Goal: Submit feedback/report problem

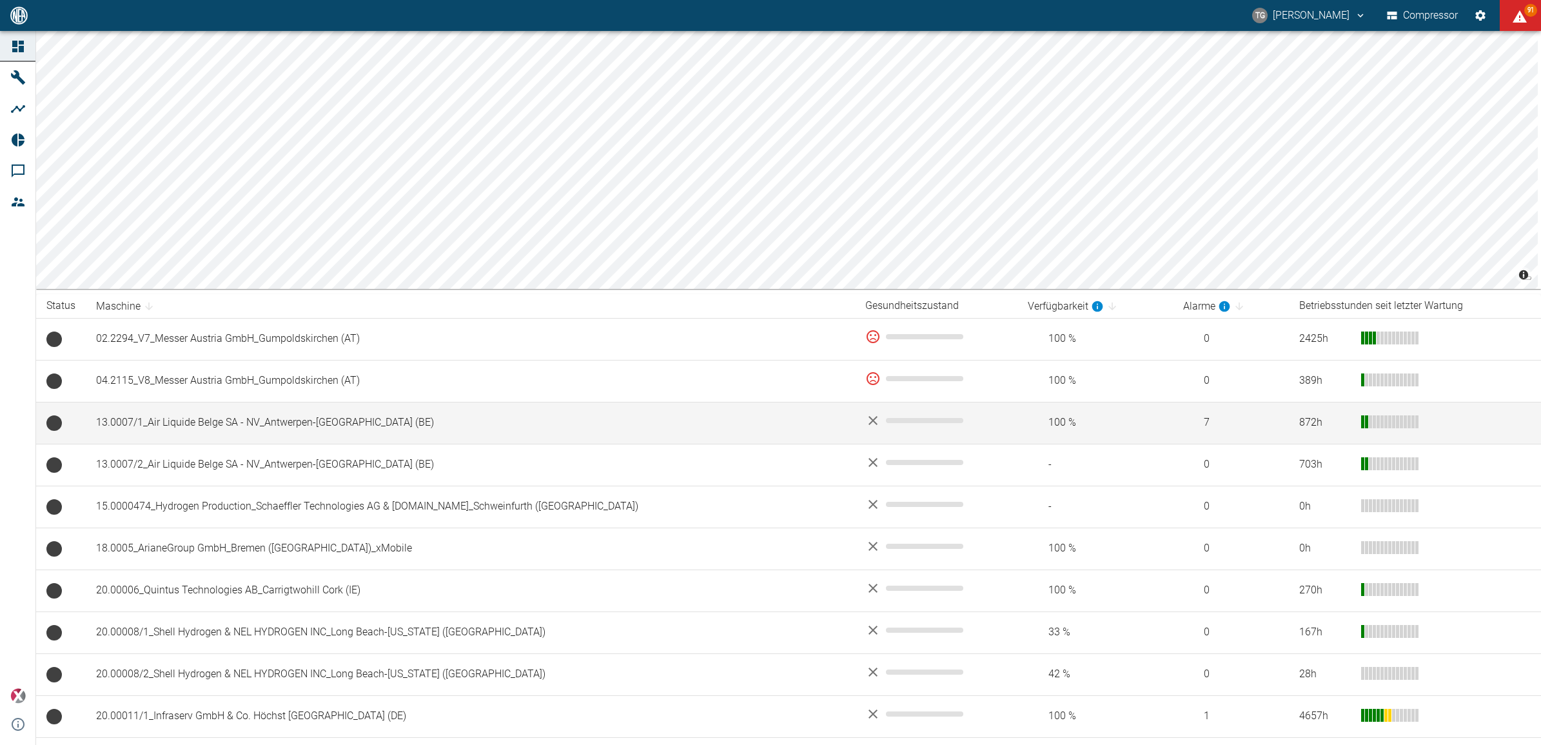
click at [197, 418] on td "13.0007/1_Air Liquide Belge SA - NV_Antwerpen-[GEOGRAPHIC_DATA] (BE)" at bounding box center [470, 423] width 769 height 42
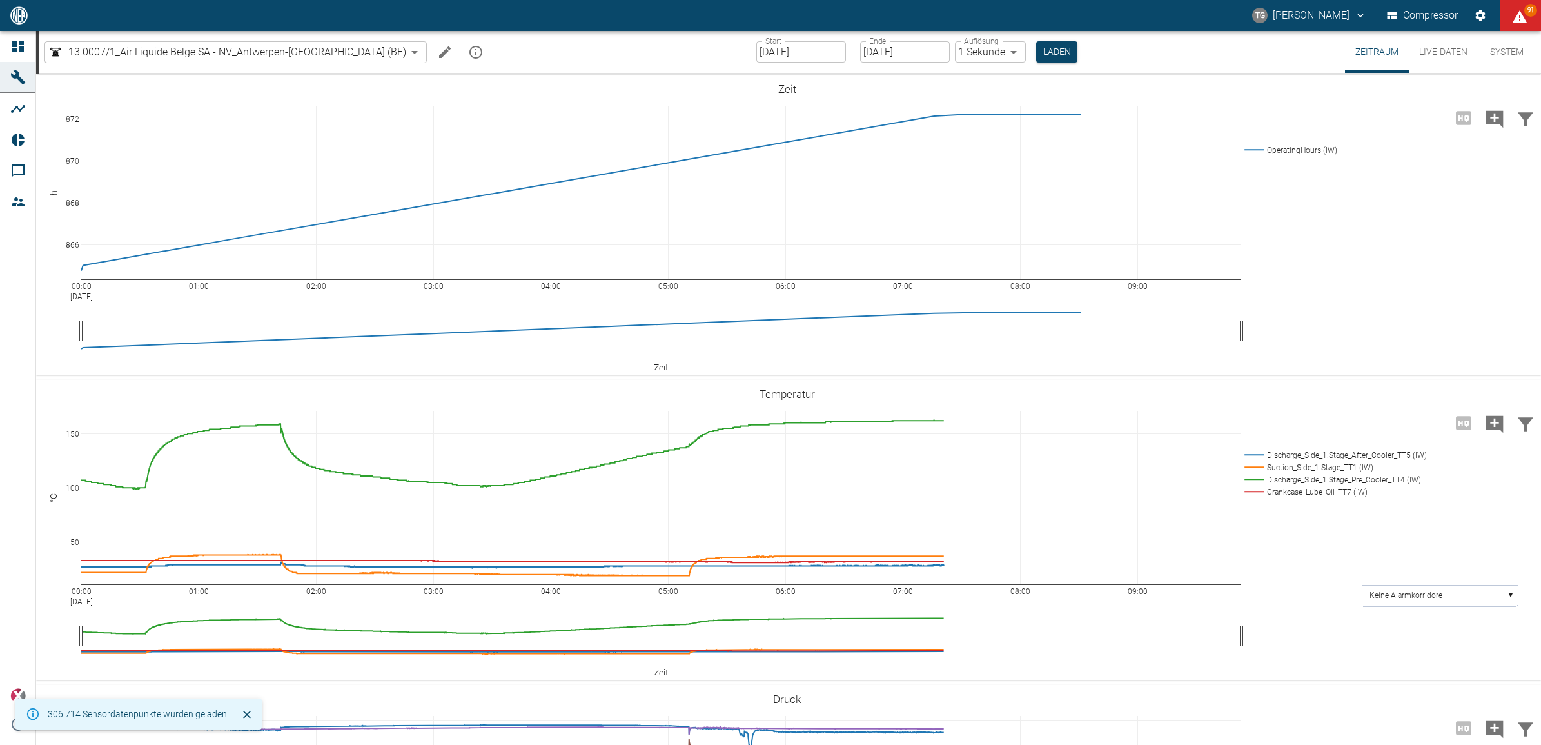
click at [1443, 48] on button "Live-Daten" at bounding box center [1443, 52] width 69 height 42
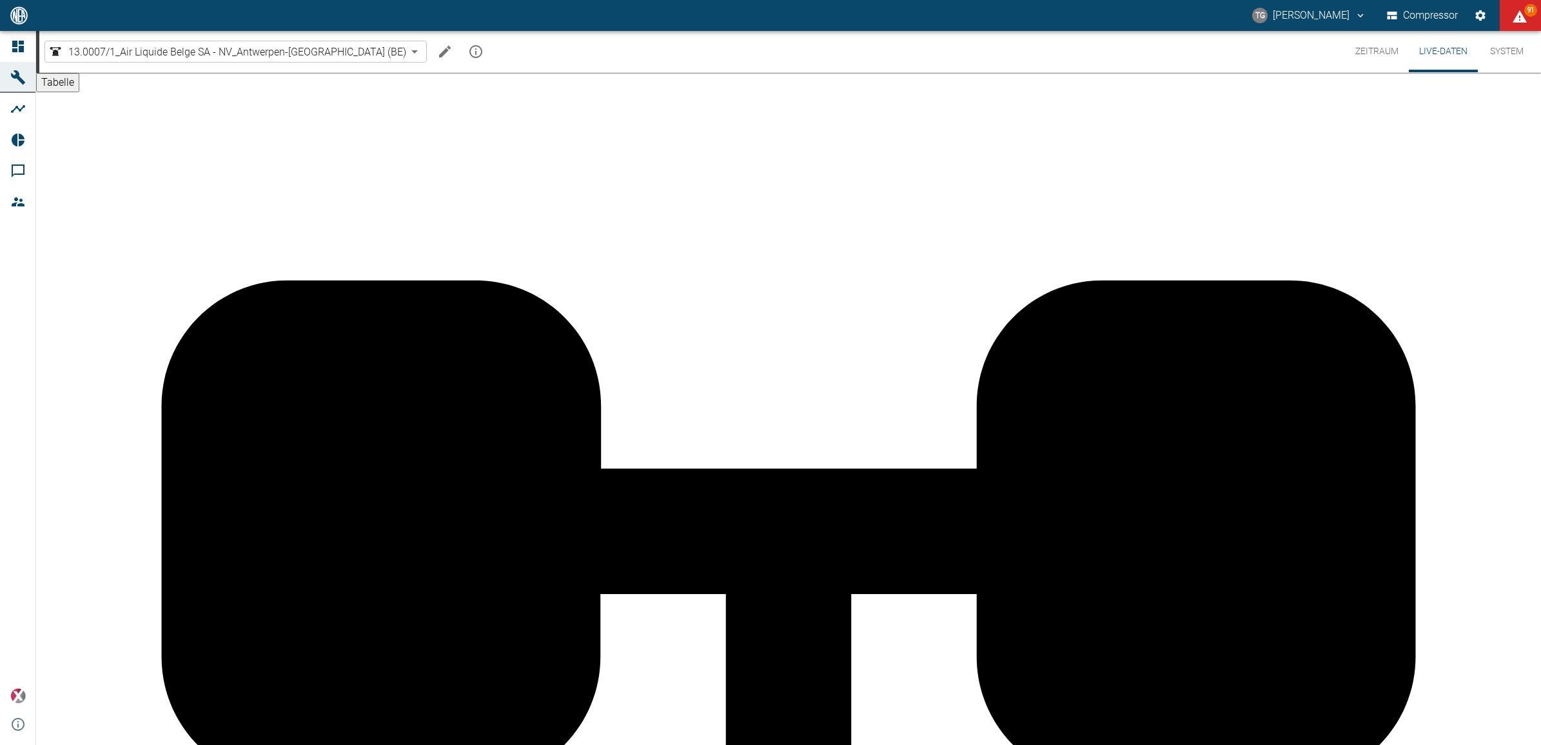
click at [1478, 17] on icon "Einstellungen" at bounding box center [1480, 15] width 10 height 10
click at [14, 36] on link "Dashboard" at bounding box center [77, 46] width 154 height 31
